Goal: Transaction & Acquisition: Purchase product/service

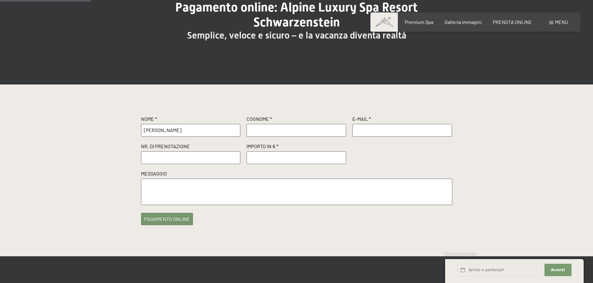
type input "[PERSON_NAME]"
type input "[EMAIL_ADDRESS][DOMAIN_NAME]"
paste input "n. R67171 del [DATE]"
type input "n. R67171 del [DATE]"
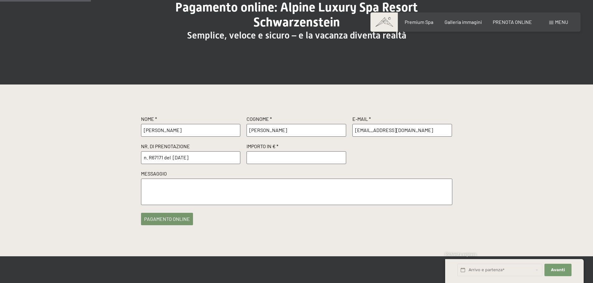
click at [278, 156] on input "number" at bounding box center [296, 157] width 100 height 12
type input "500"
click at [189, 218] on button "pagamento online" at bounding box center [167, 217] width 52 height 12
